Goal: Browse casually: Explore the website without a specific task or goal

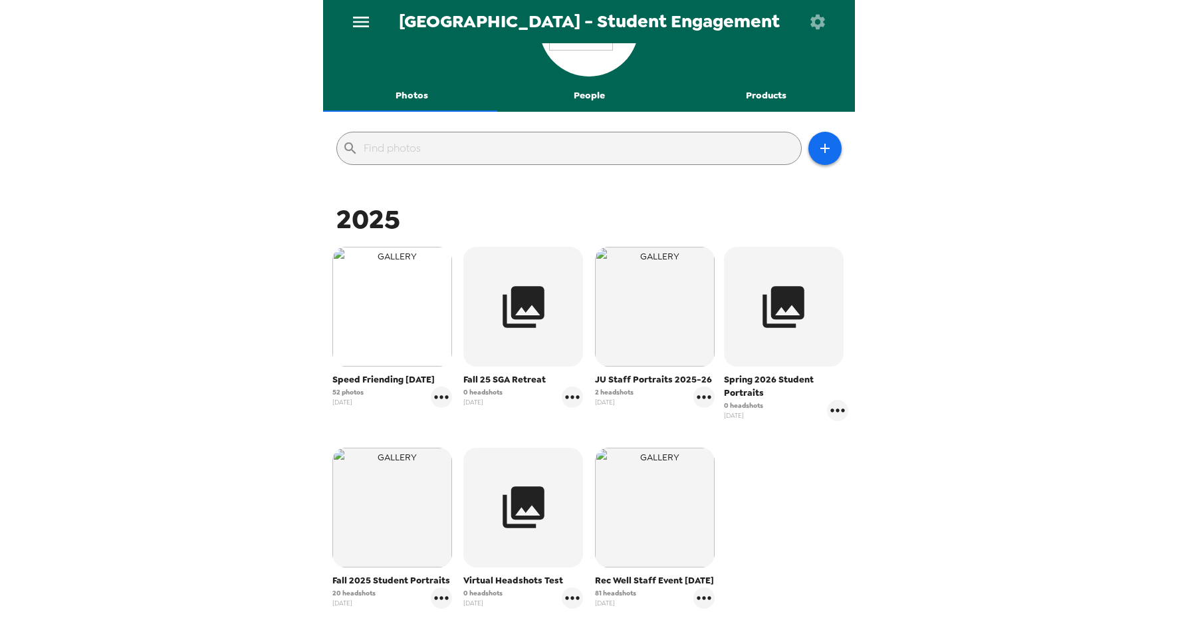
scroll to position [193, 0]
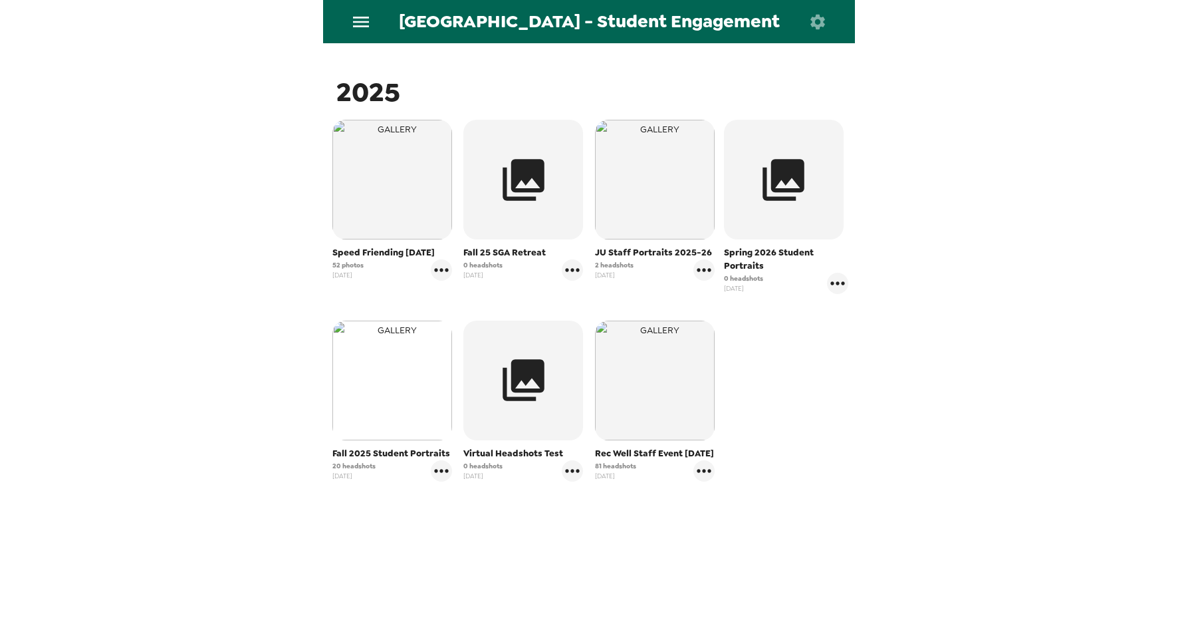
click at [368, 388] on img "button" at bounding box center [392, 380] width 120 height 120
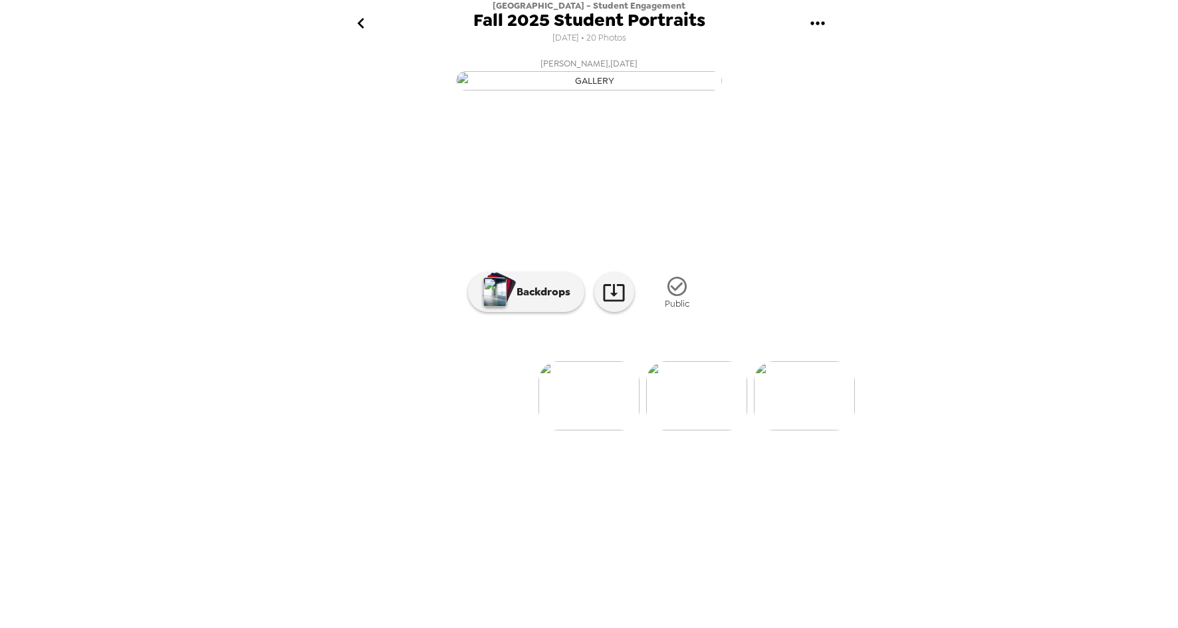
click at [598, 430] on img at bounding box center [588, 395] width 101 height 69
click at [705, 430] on img at bounding box center [696, 395] width 101 height 69
click at [701, 430] on img at bounding box center [696, 395] width 101 height 69
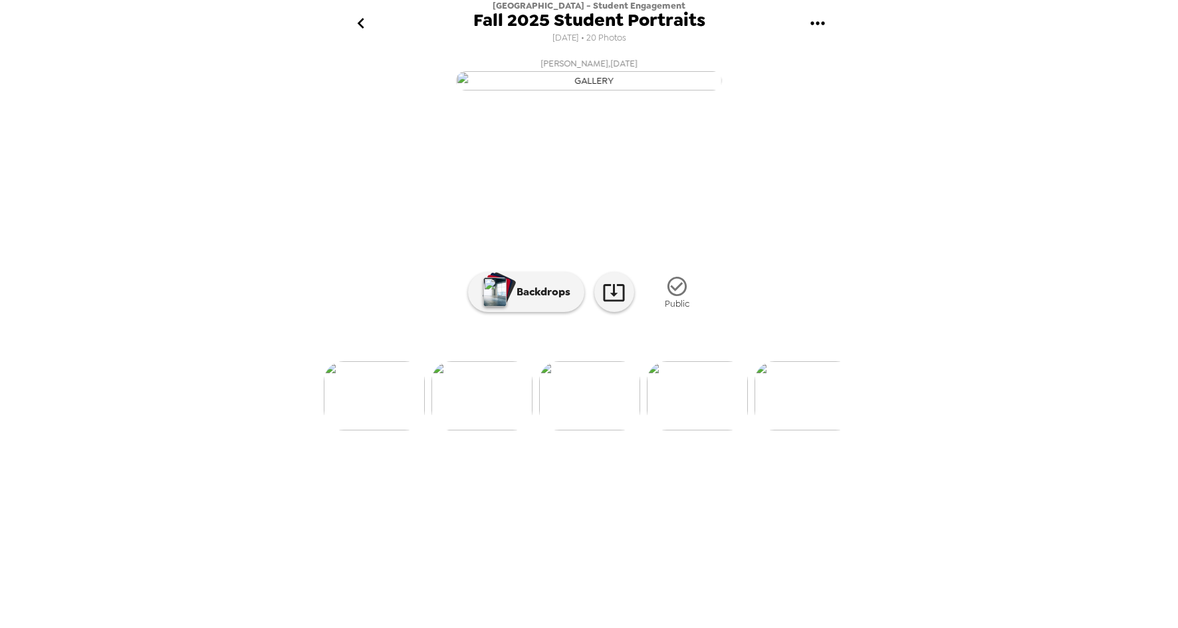
click at [691, 430] on img at bounding box center [697, 395] width 101 height 69
click at [794, 430] on img at bounding box center [805, 395] width 101 height 69
click at [789, 430] on img at bounding box center [805, 395] width 101 height 69
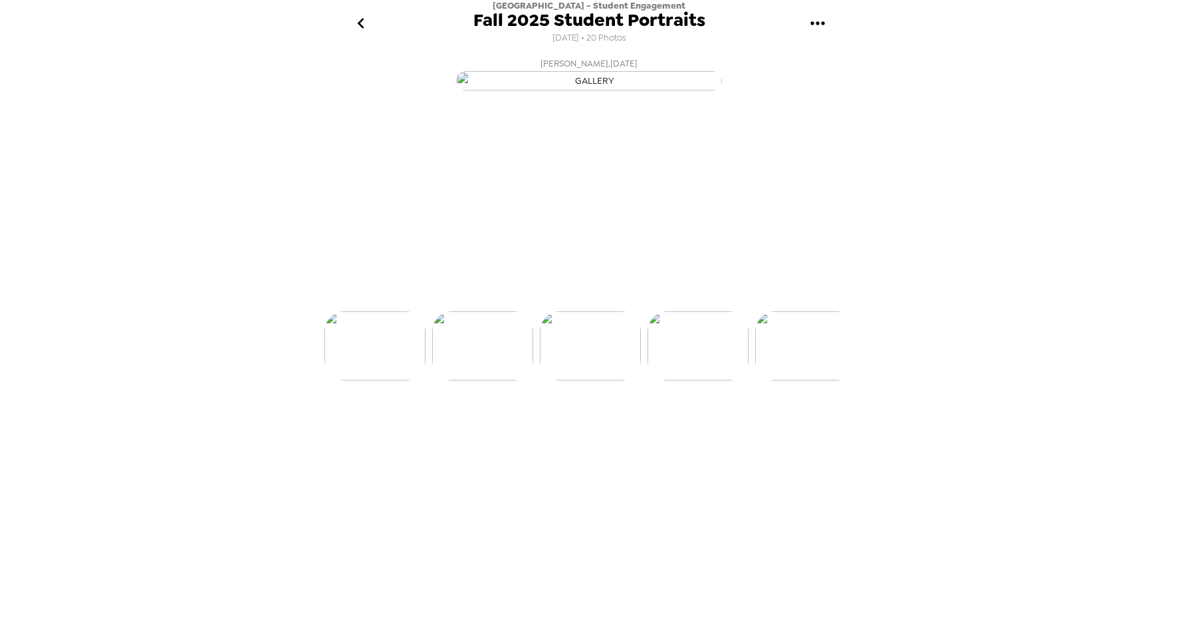
scroll to position [0, 752]
click at [679, 430] on img at bounding box center [698, 395] width 101 height 69
click at [582, 430] on img at bounding box center [590, 395] width 101 height 69
click at [489, 430] on img at bounding box center [483, 395] width 101 height 69
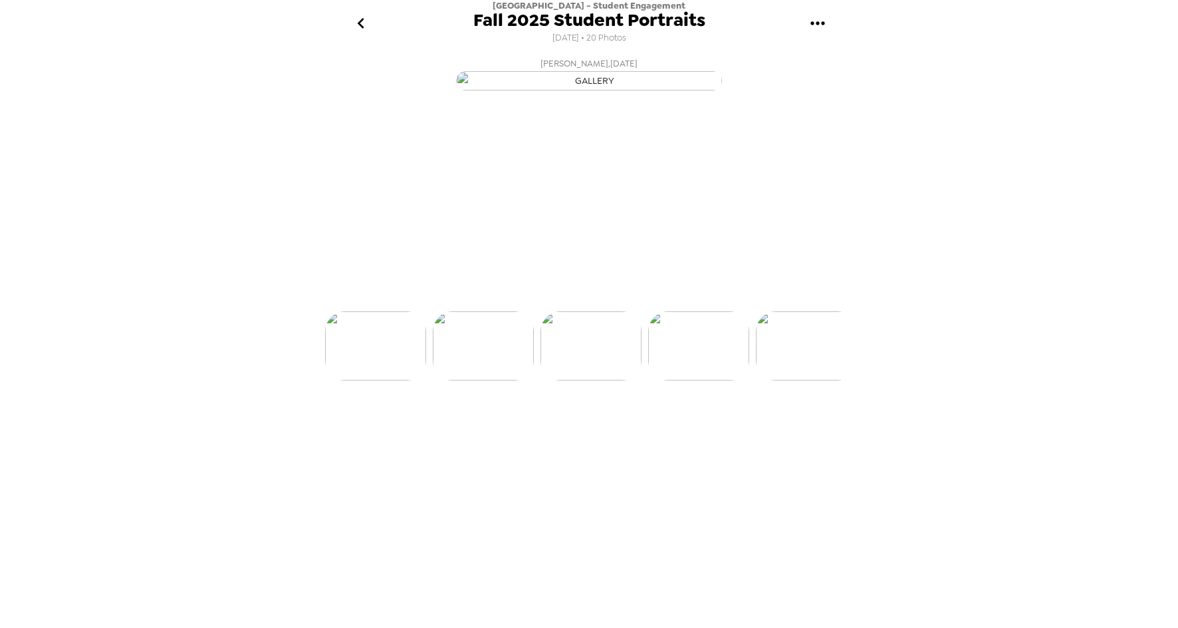
scroll to position [0, 752]
click at [480, 430] on img at bounding box center [483, 395] width 101 height 69
click at [390, 430] on img at bounding box center [374, 395] width 101 height 69
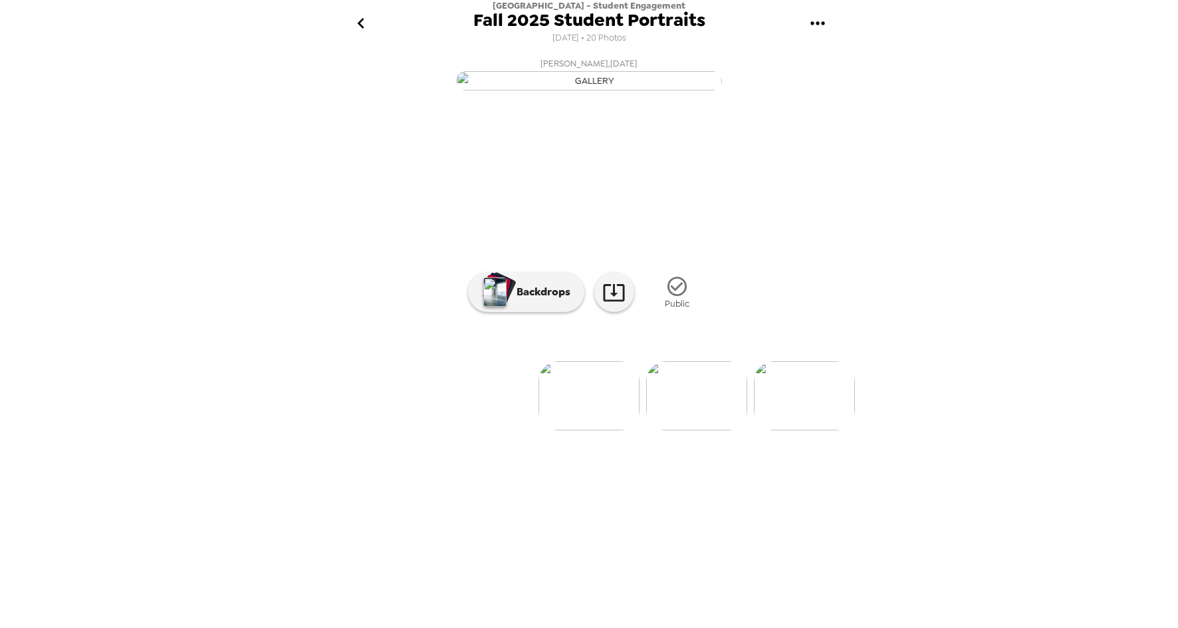
click at [370, 25] on icon "go back" at bounding box center [360, 23] width 21 height 21
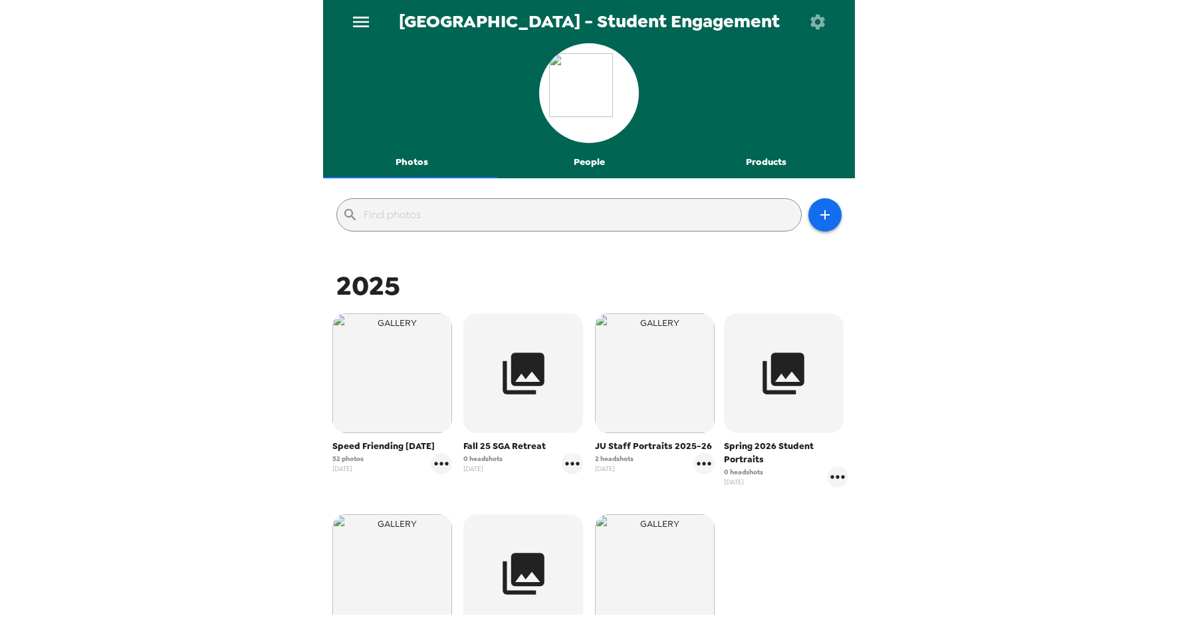
click at [580, 166] on button "People" at bounding box center [589, 162] width 177 height 32
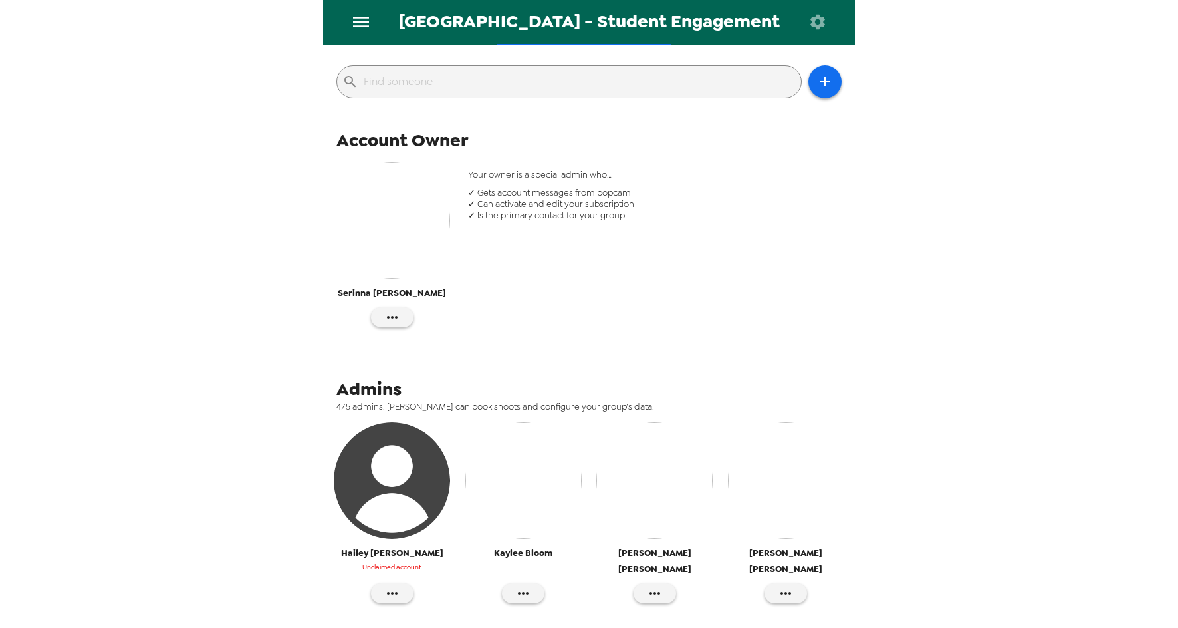
scroll to position [199, 0]
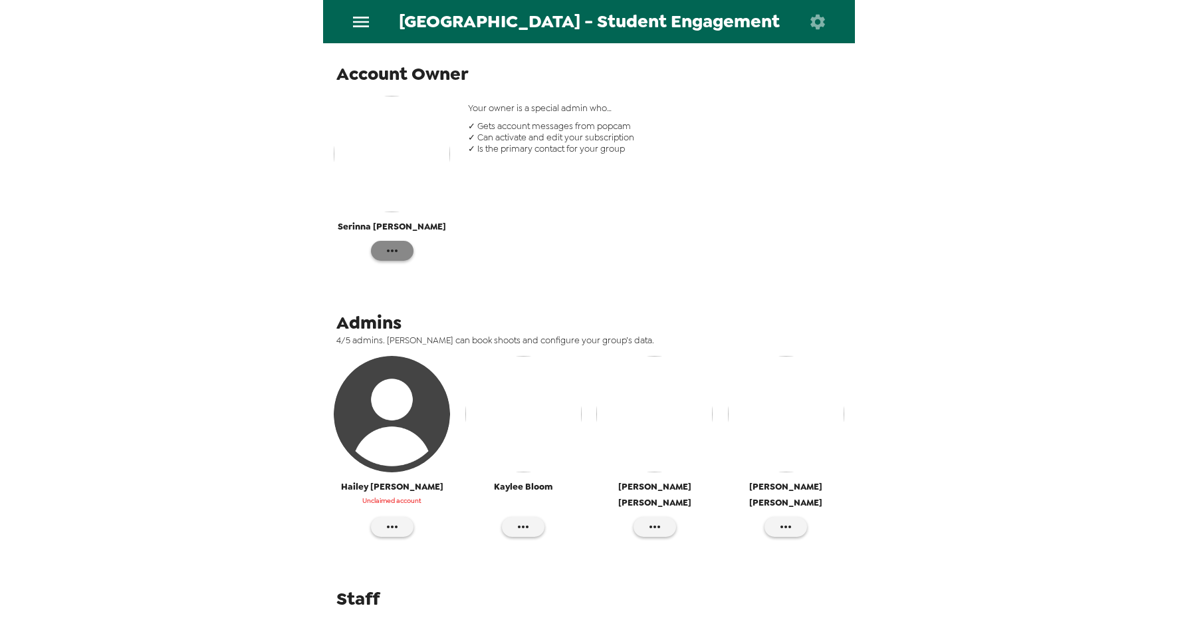
click at [387, 253] on icon "button" at bounding box center [392, 251] width 16 height 16
click at [408, 281] on span "Edit Details" at bounding box center [431, 278] width 55 height 16
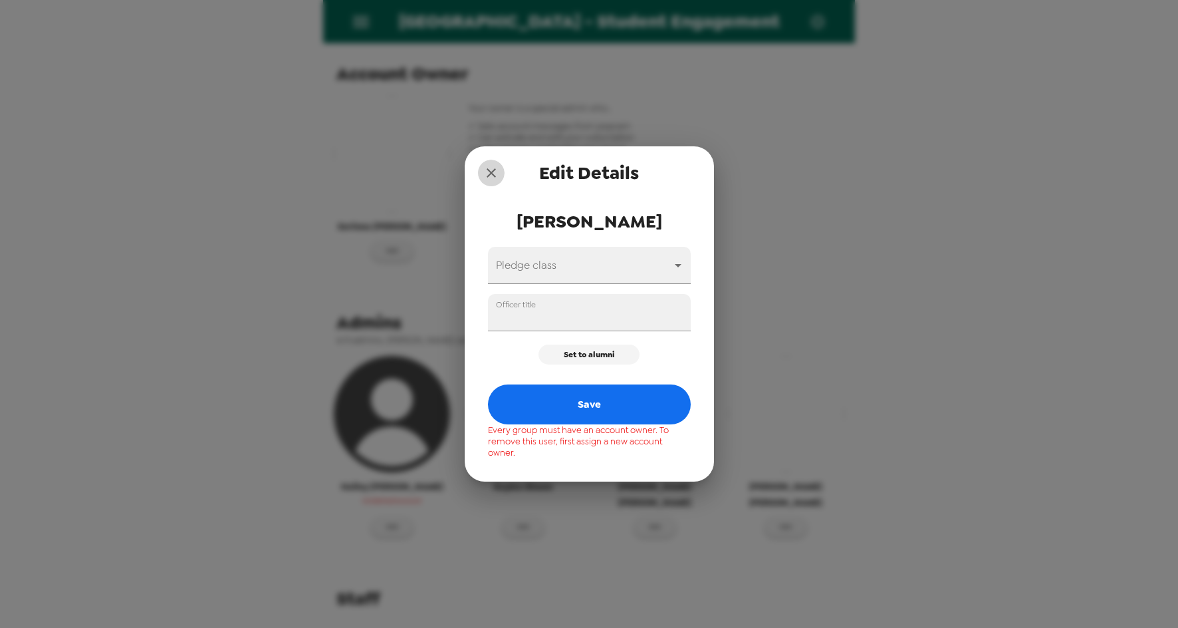
click at [490, 172] on icon "close" at bounding box center [491, 172] width 9 height 9
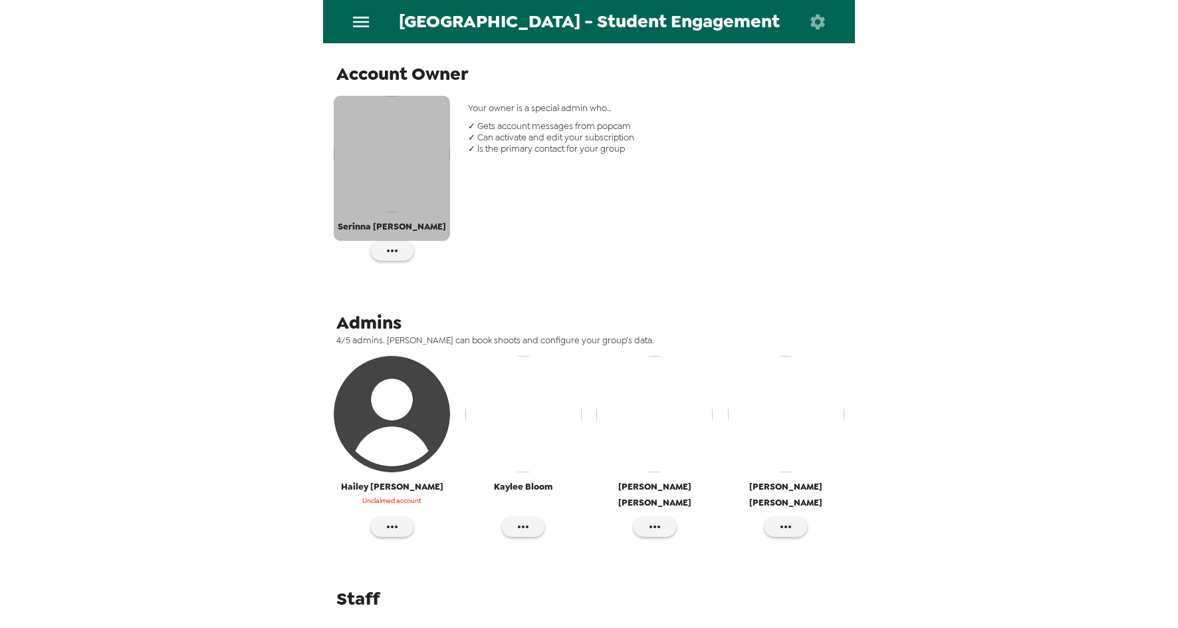
click at [400, 150] on img "button" at bounding box center [392, 154] width 116 height 116
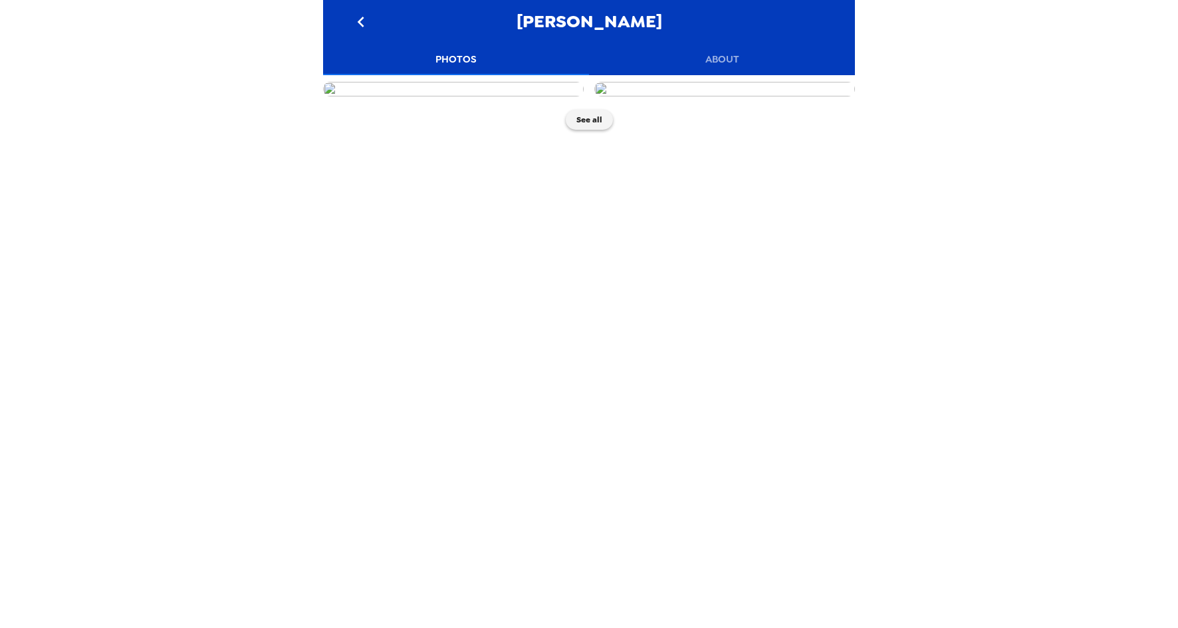
click at [674, 96] on img at bounding box center [724, 89] width 261 height 15
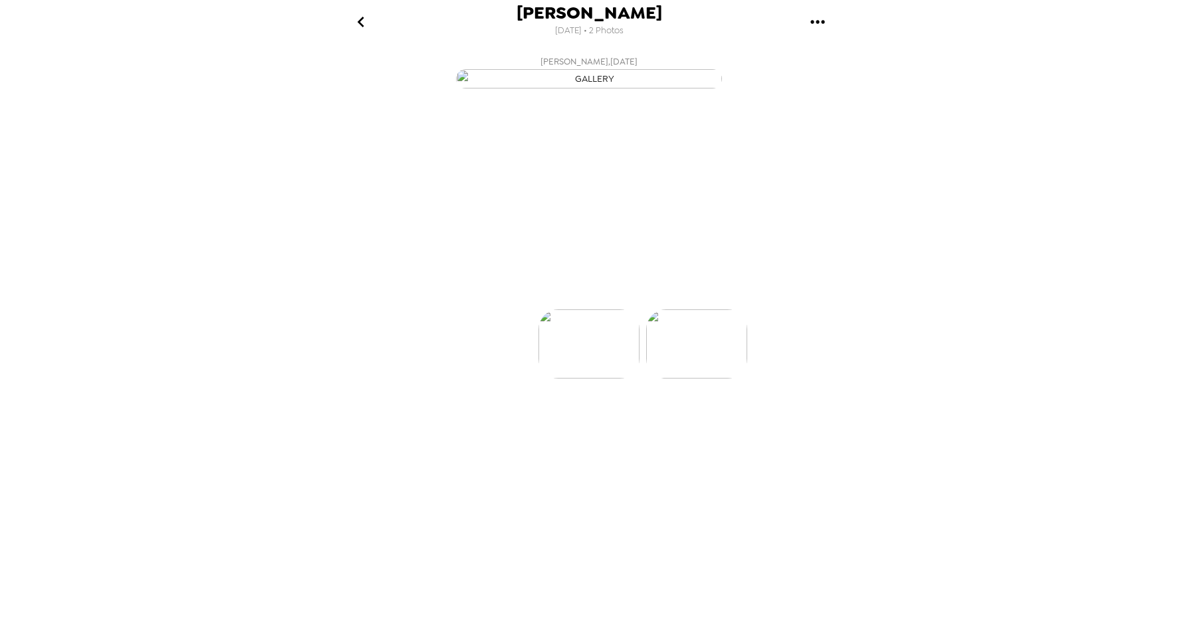
scroll to position [0, 106]
click at [568, 293] on p "Backdrops" at bounding box center [573, 285] width 60 height 16
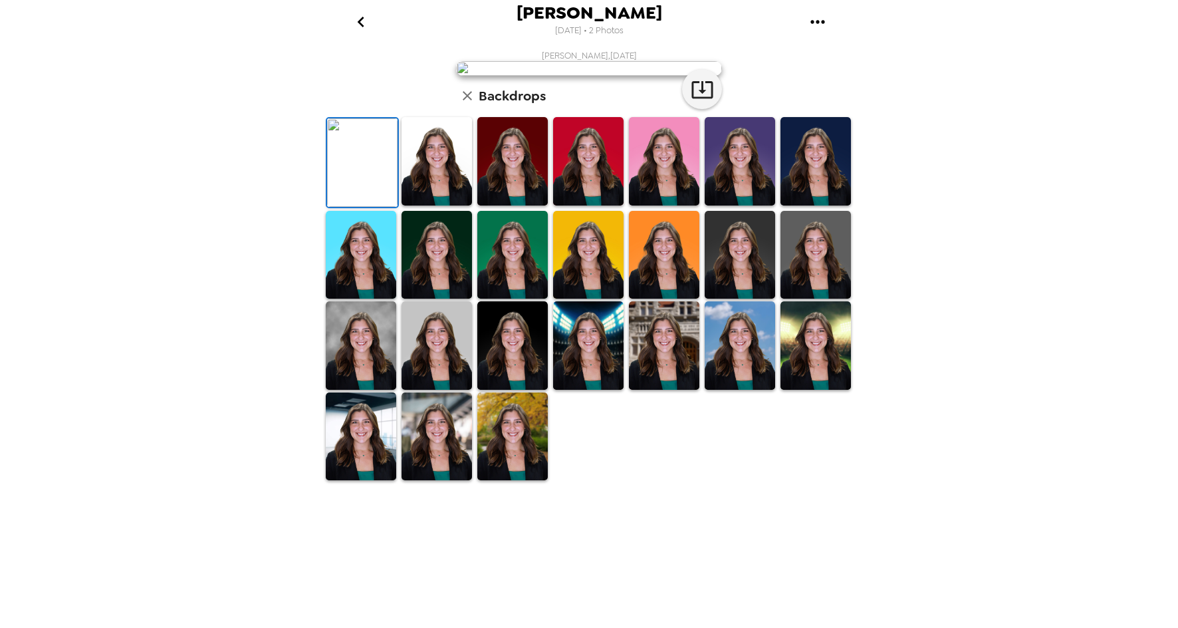
scroll to position [171, 0]
click at [343, 390] on img at bounding box center [361, 345] width 70 height 88
